Goal: Task Accomplishment & Management: Complete application form

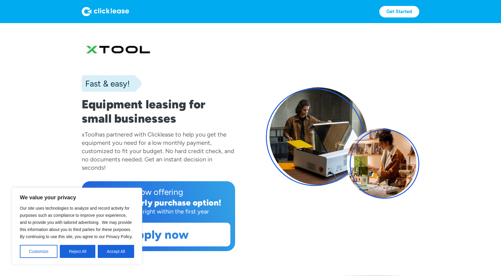
click at [111, 252] on button "Accept All" at bounding box center [116, 251] width 36 height 13
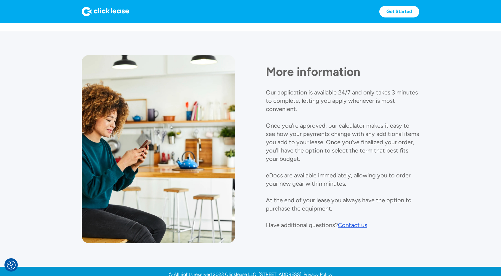
scroll to position [662, 0]
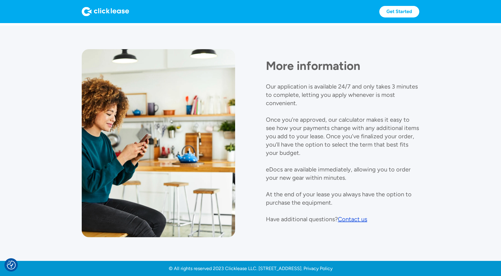
click at [313, 234] on div "More information Our application is available 24/7 and only takes 3 minutes to …" at bounding box center [251, 143] width 338 height 188
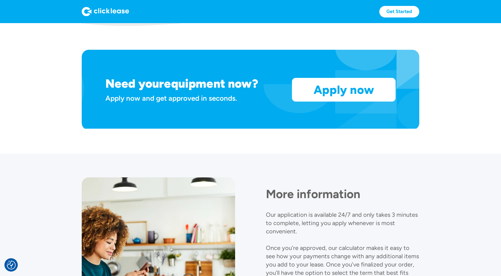
scroll to position [424, 0]
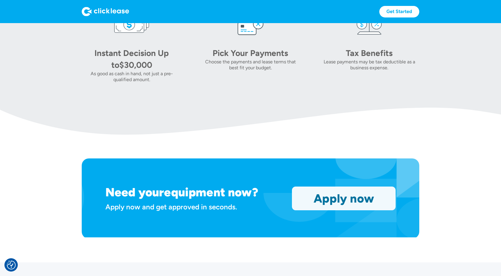
click at [338, 199] on link "Apply now" at bounding box center [344, 198] width 103 height 23
